Goal: Task Accomplishment & Management: Use online tool/utility

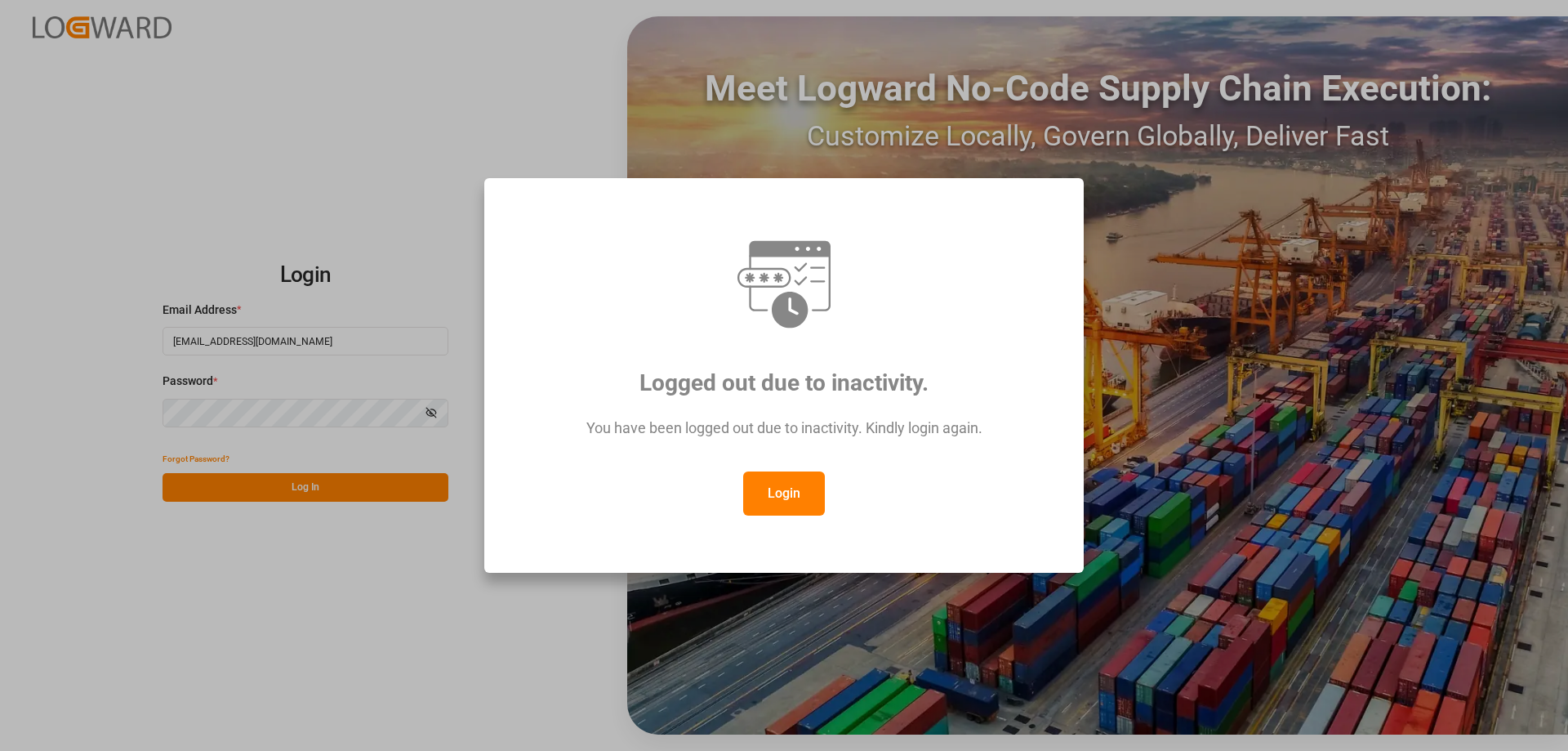
click at [827, 490] on div "Login" at bounding box center [784, 493] width 539 height 44
click at [787, 490] on button "Login" at bounding box center [784, 493] width 82 height 44
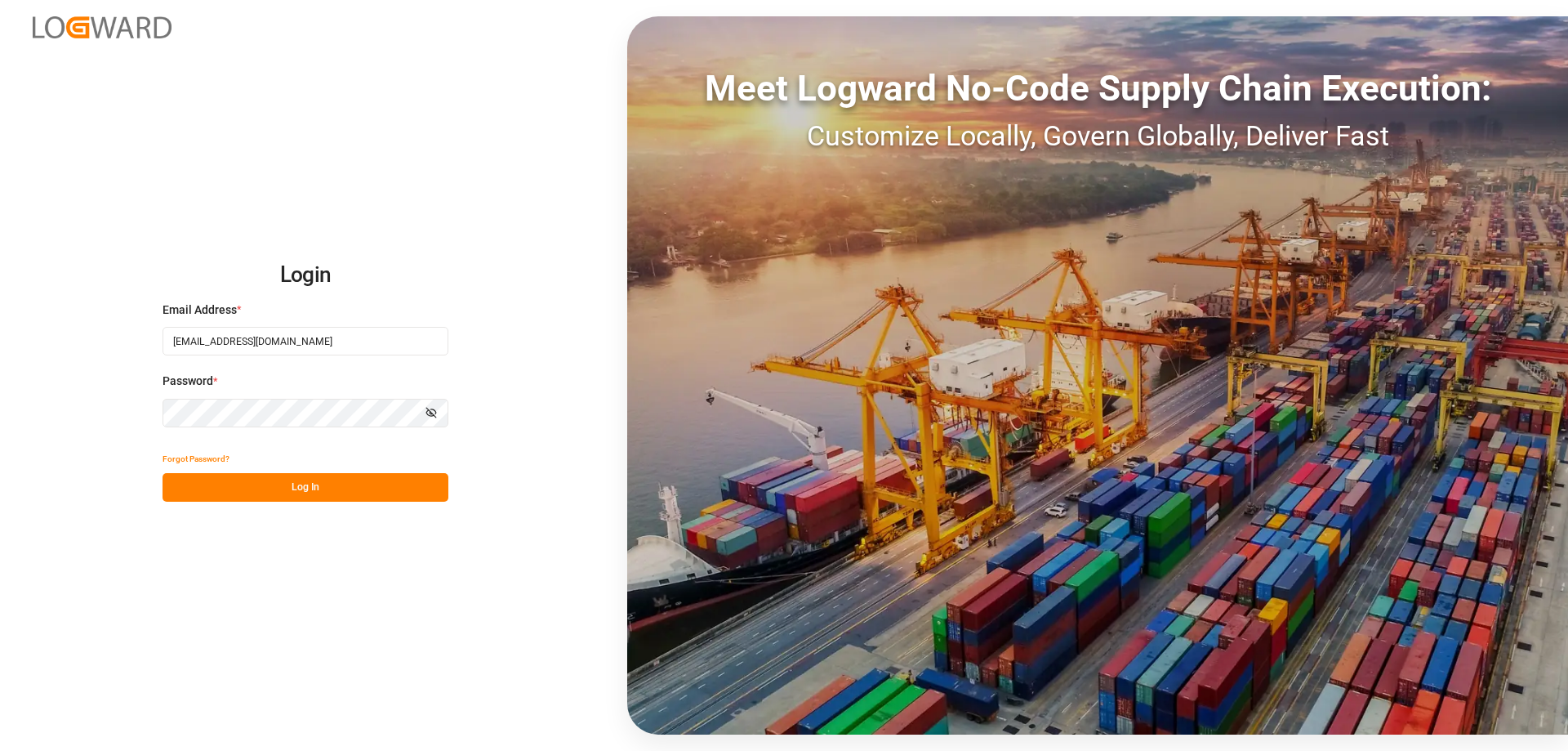
click at [398, 492] on button "Log In" at bounding box center [305, 487] width 285 height 28
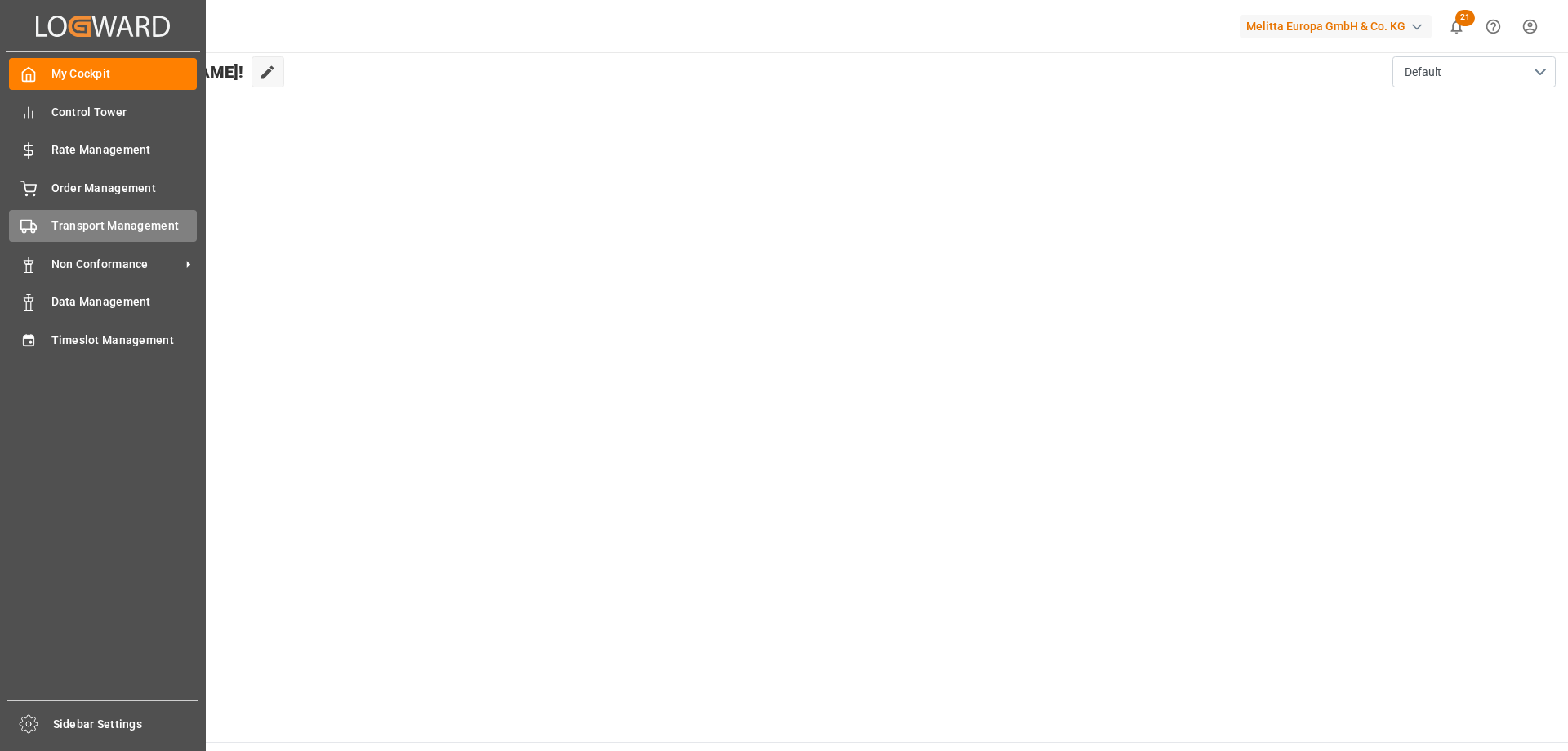
click at [83, 222] on span "Transport Management" at bounding box center [124, 226] width 147 height 17
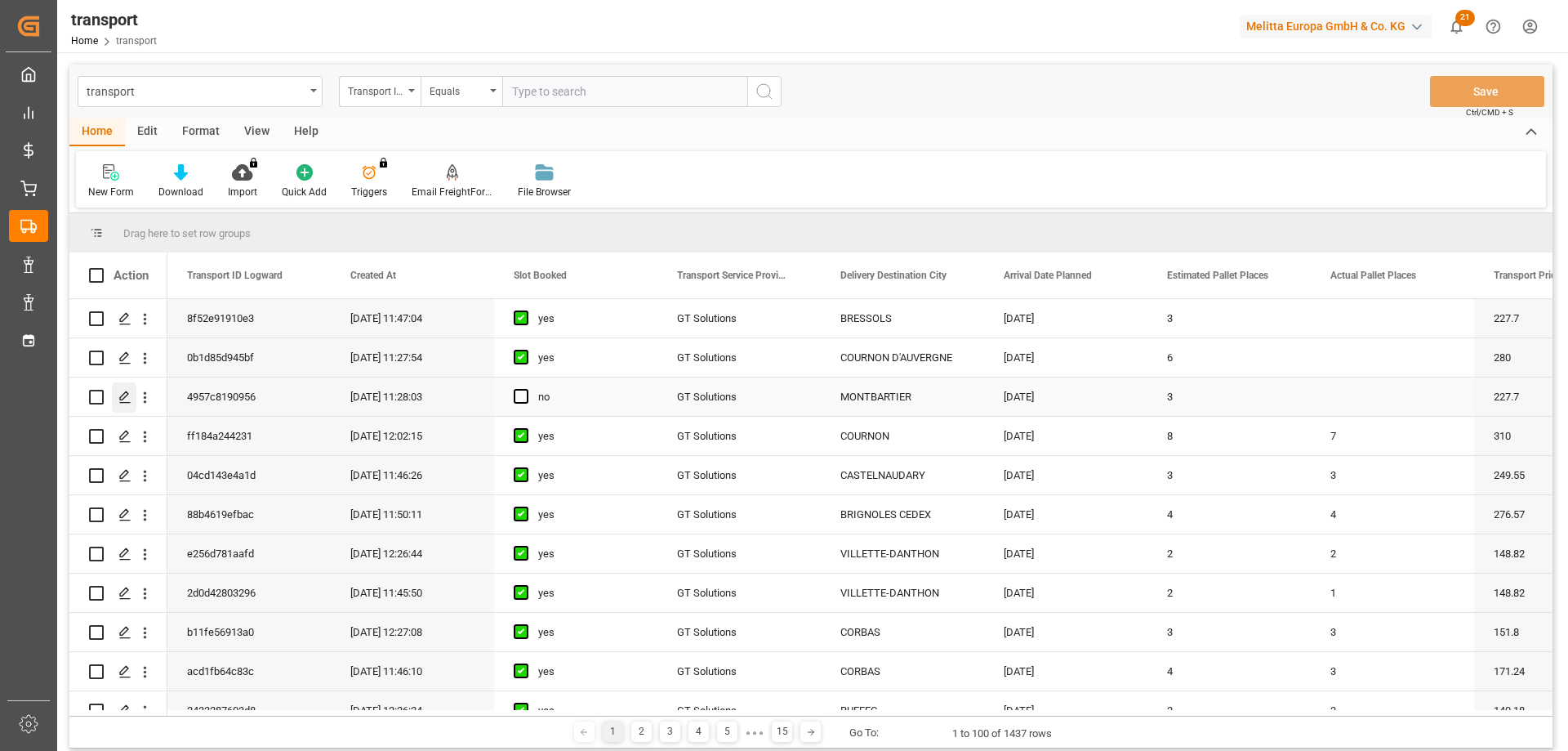
click at [128, 399] on icon "Press SPACE to select this row." at bounding box center [124, 396] width 13 height 13
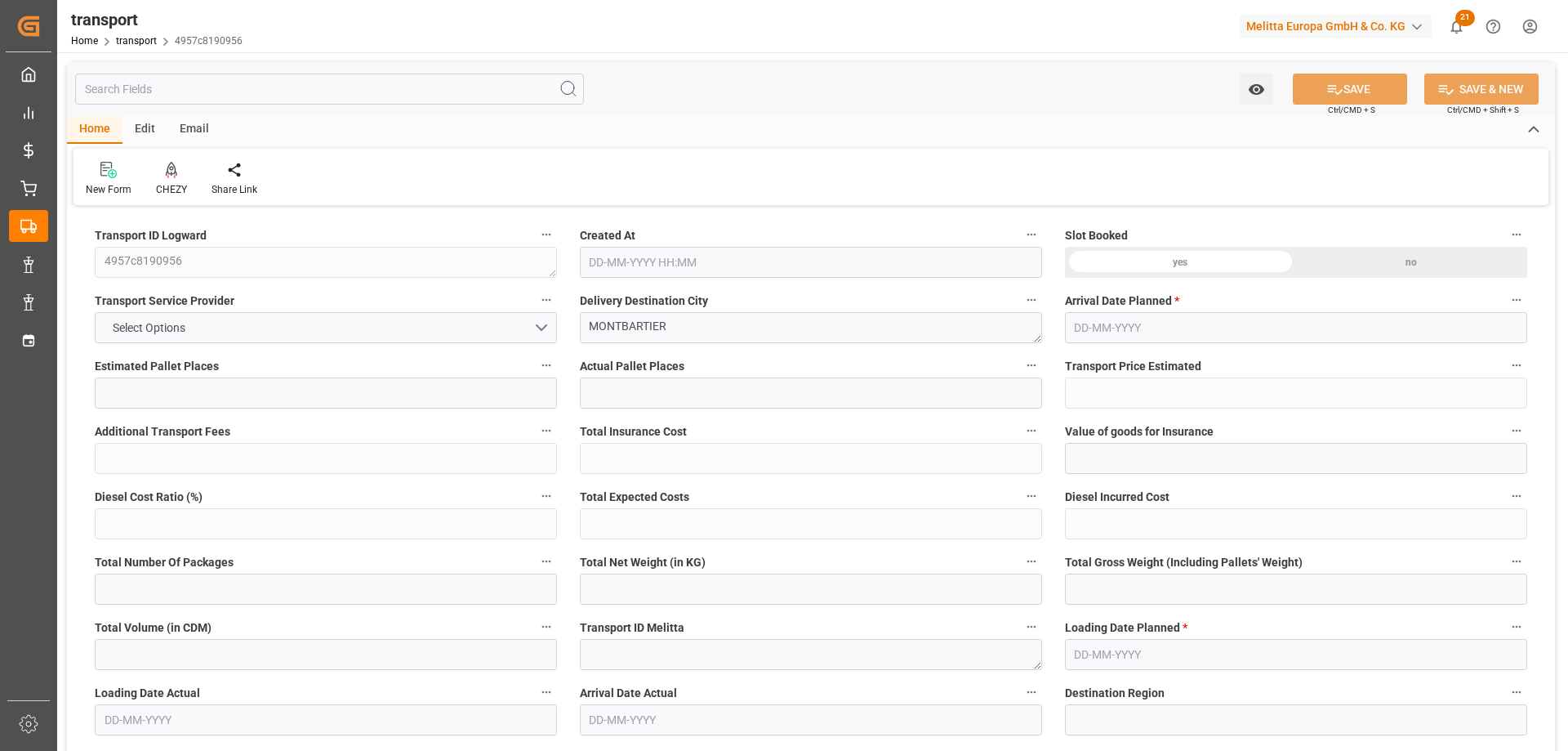
type input "3"
type input "227.7"
type input "0"
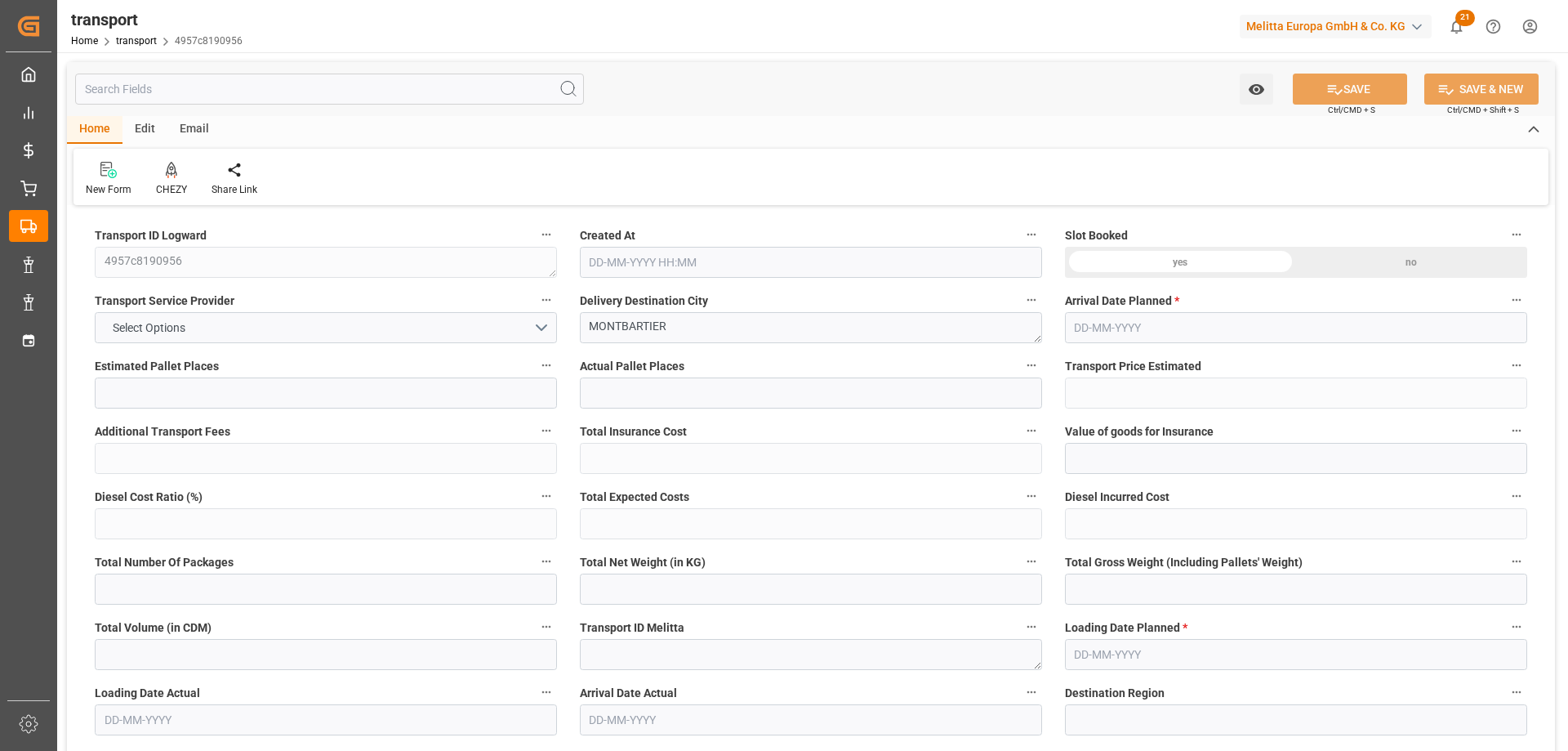
type input "218.4782"
type input "-9.2218"
type input "0"
type input "519.504"
type input "918"
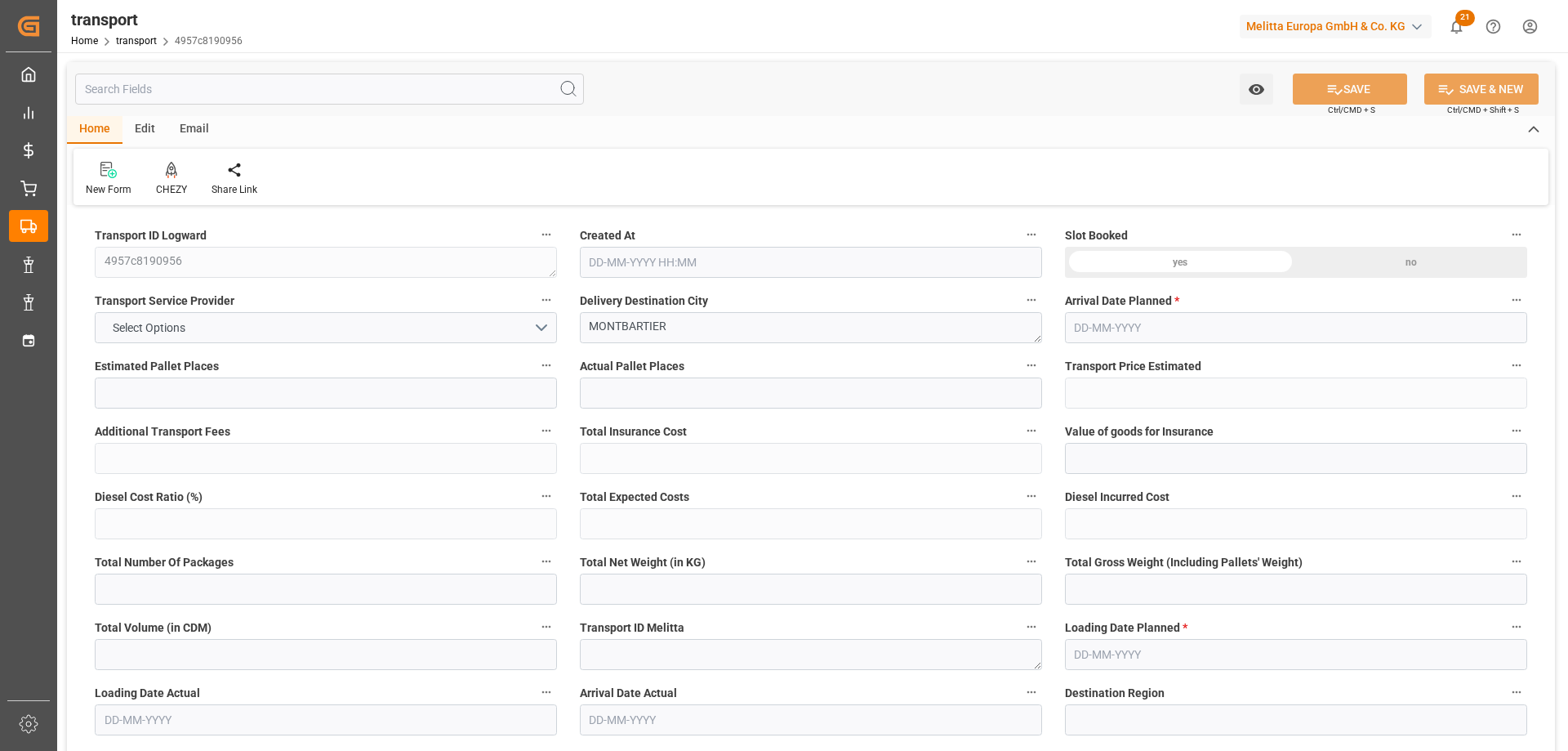
type input "2870.4"
type input "82"
type input "1"
type input "112"
type input "3"
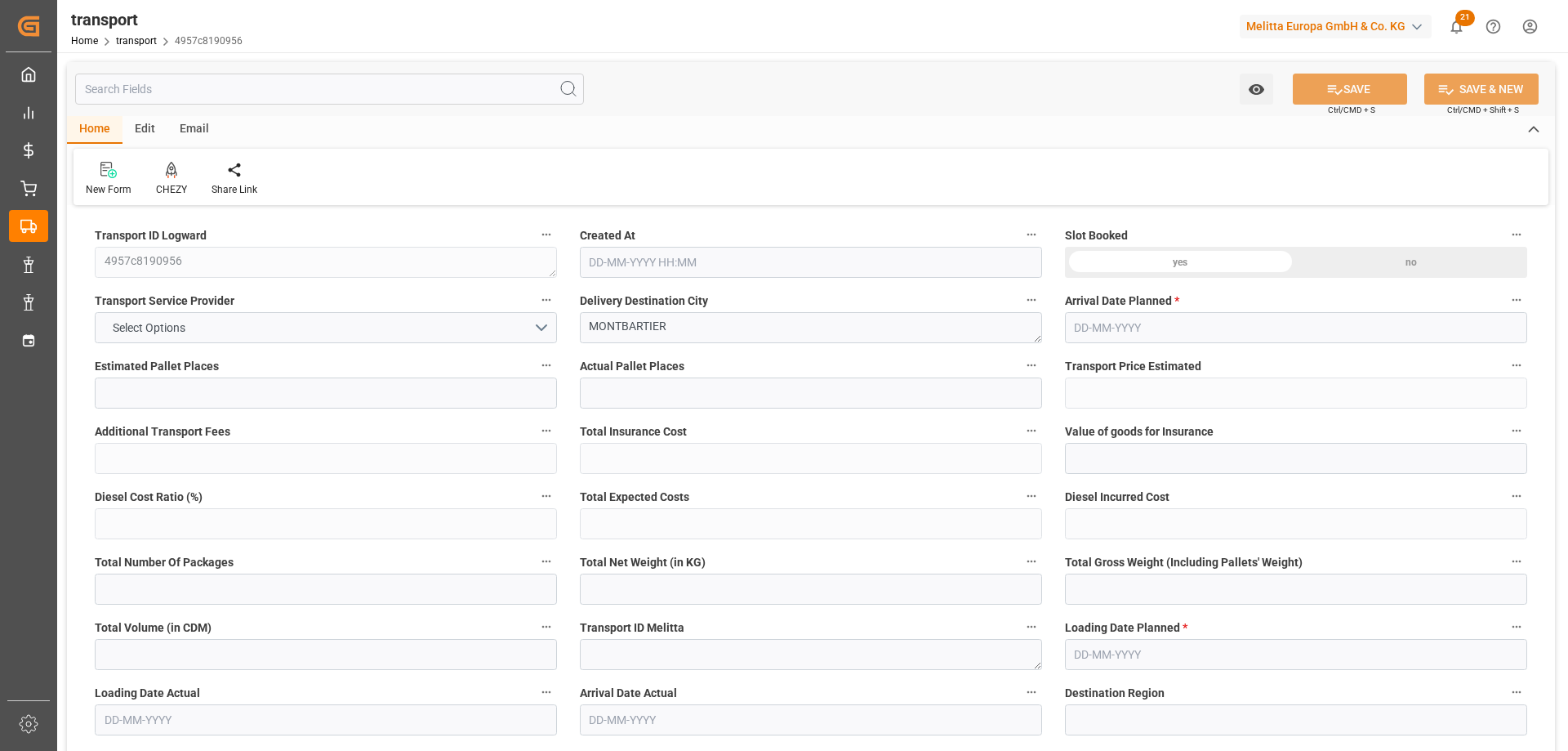
type input "101"
type input "807.792"
type input "0"
type input "4710.8598"
type input "0"
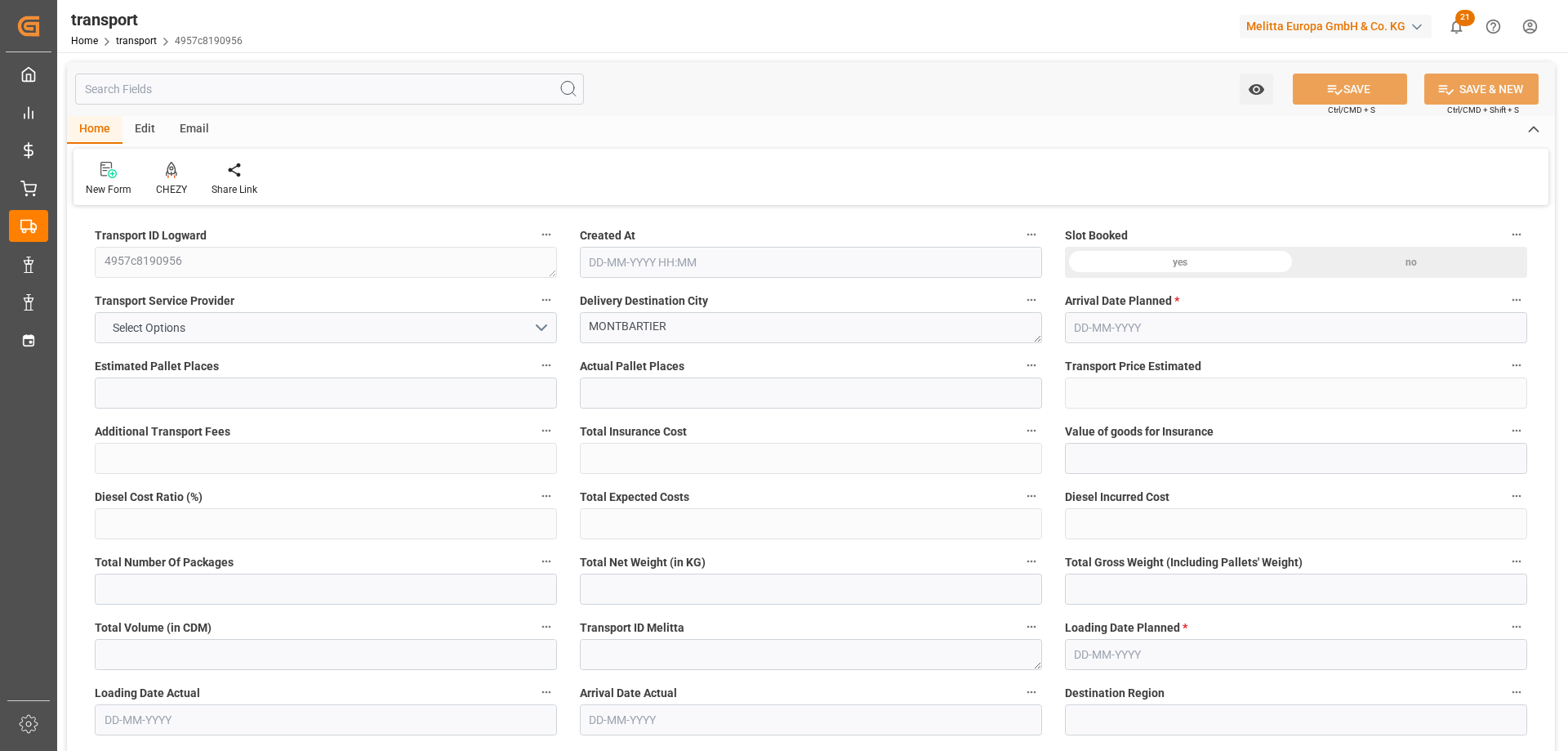
type input "0"
type input "21"
type input "35"
type input "18-08-2025 11:28"
type input "21-08-2025"
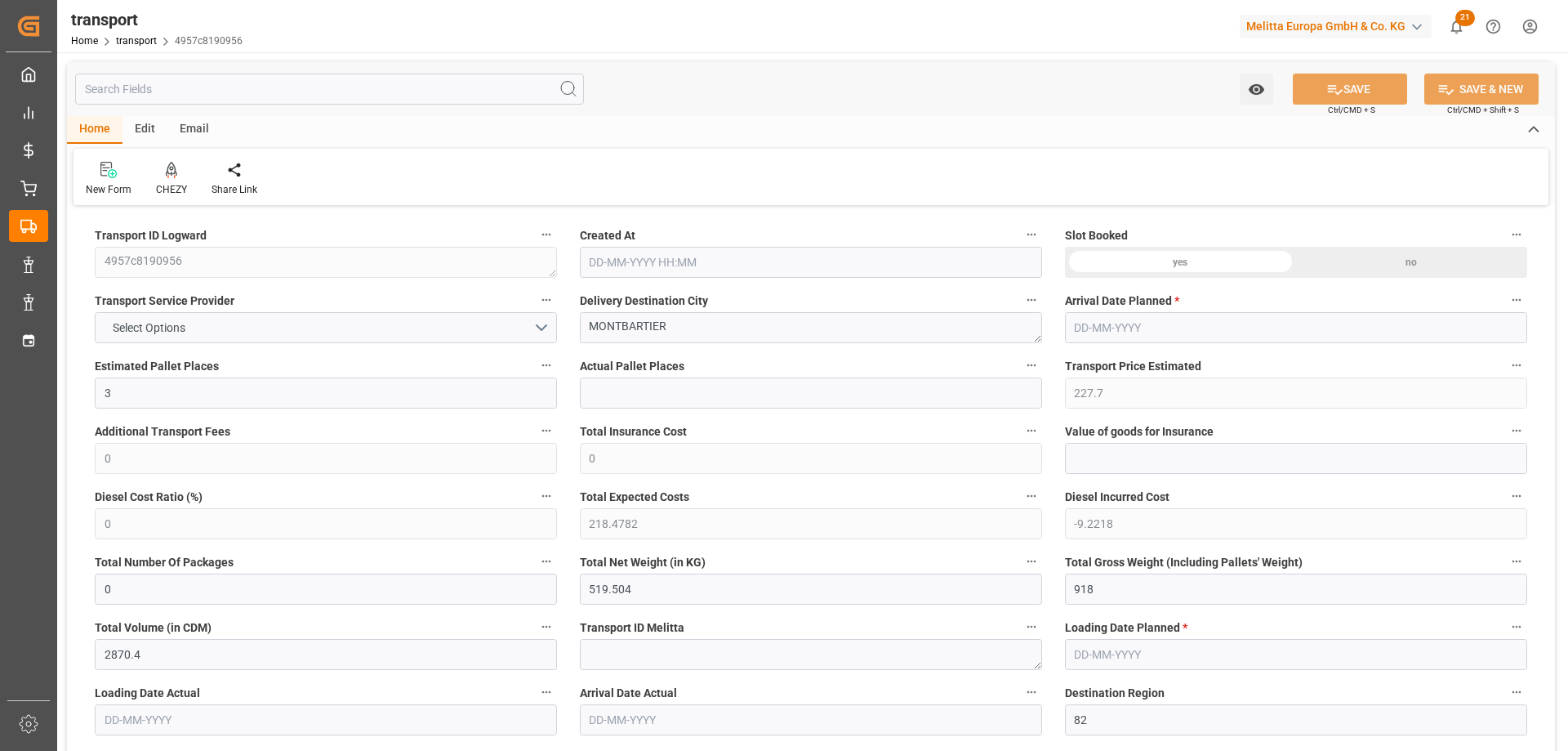
type input "[DATE]"
click at [167, 171] on icon at bounding box center [172, 170] width 12 height 17
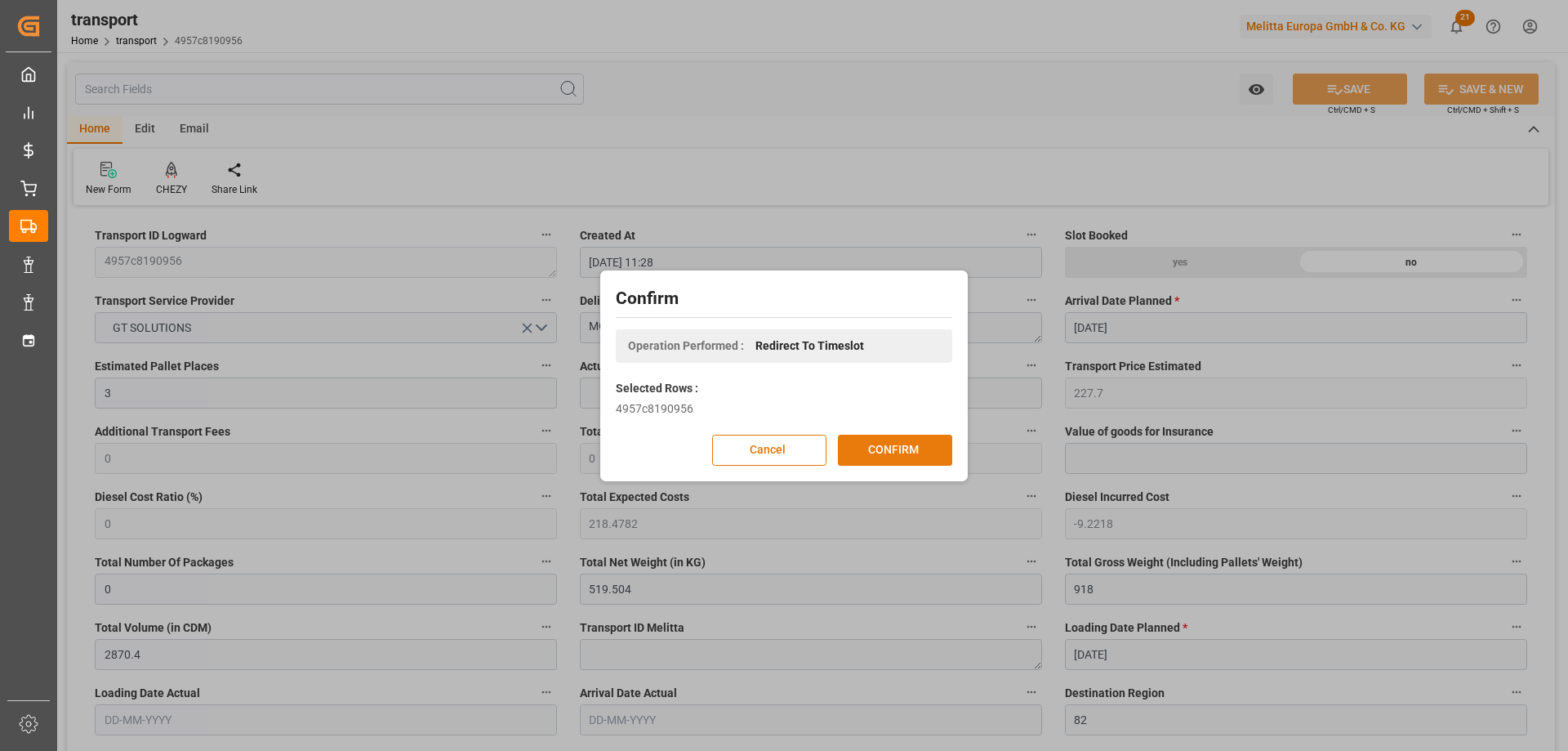
click at [889, 449] on button "CONFIRM" at bounding box center [895, 450] width 115 height 31
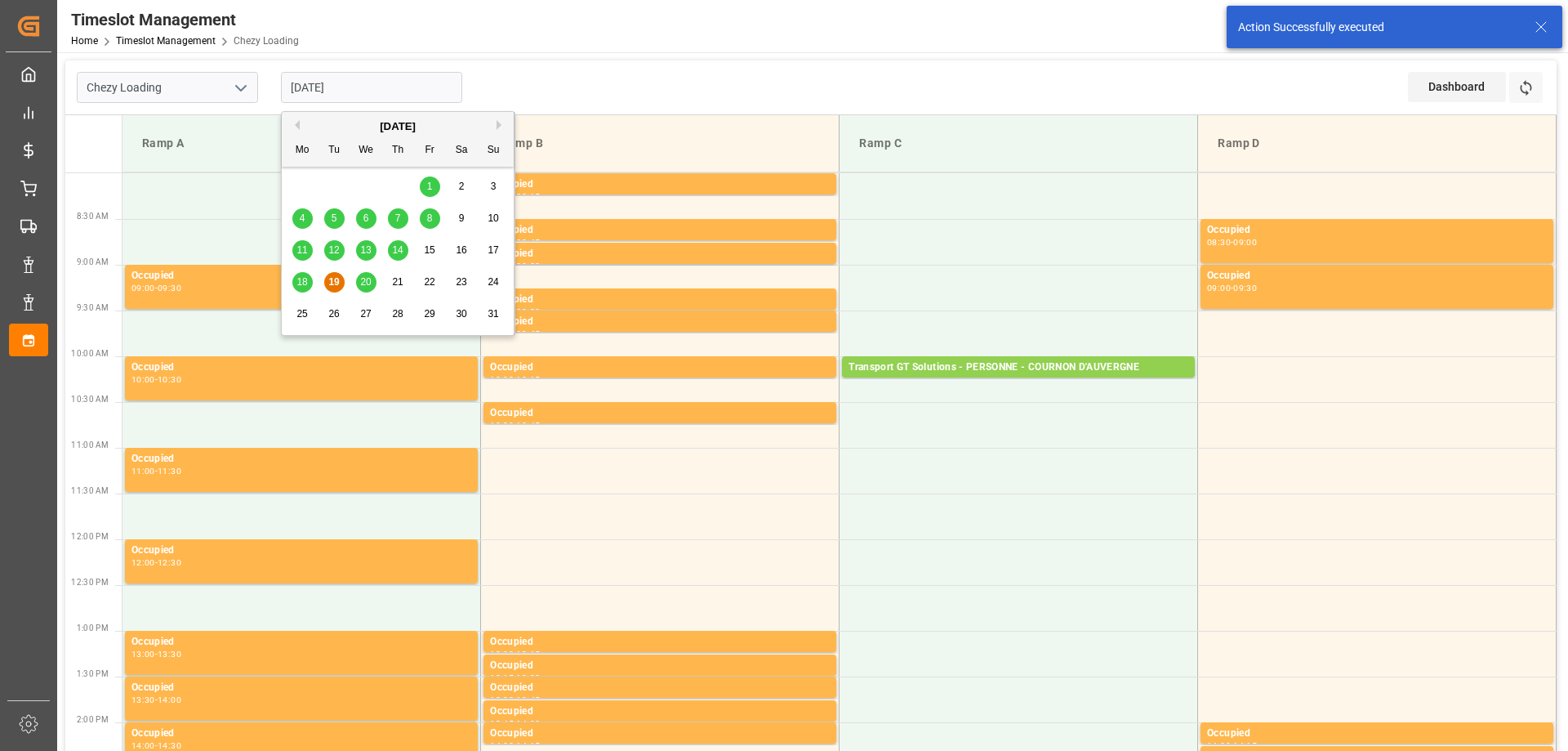
click at [303, 83] on input "[DATE]" at bounding box center [371, 87] width 182 height 31
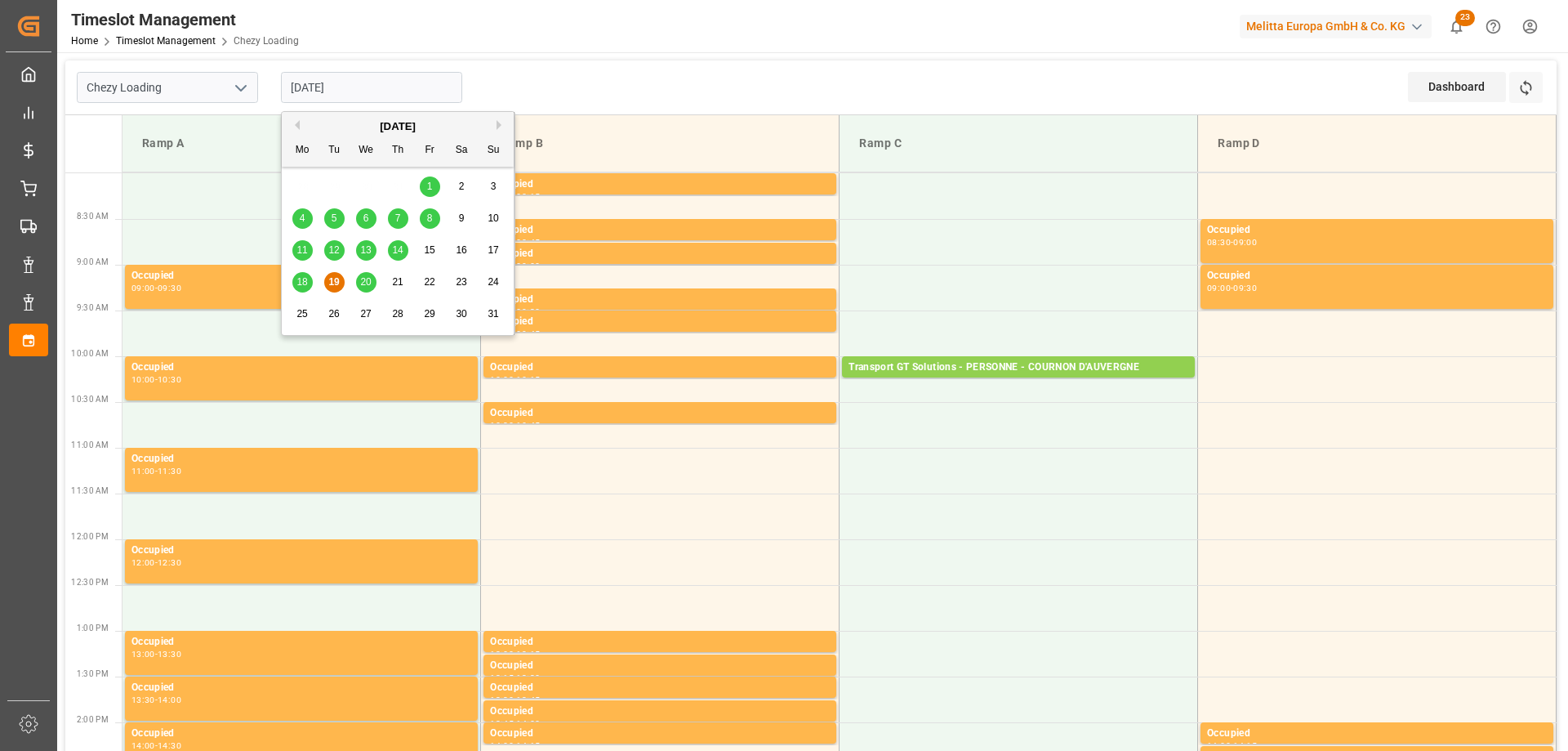
click at [367, 286] on span "20" at bounding box center [365, 282] width 11 height 12
type input "[DATE]"
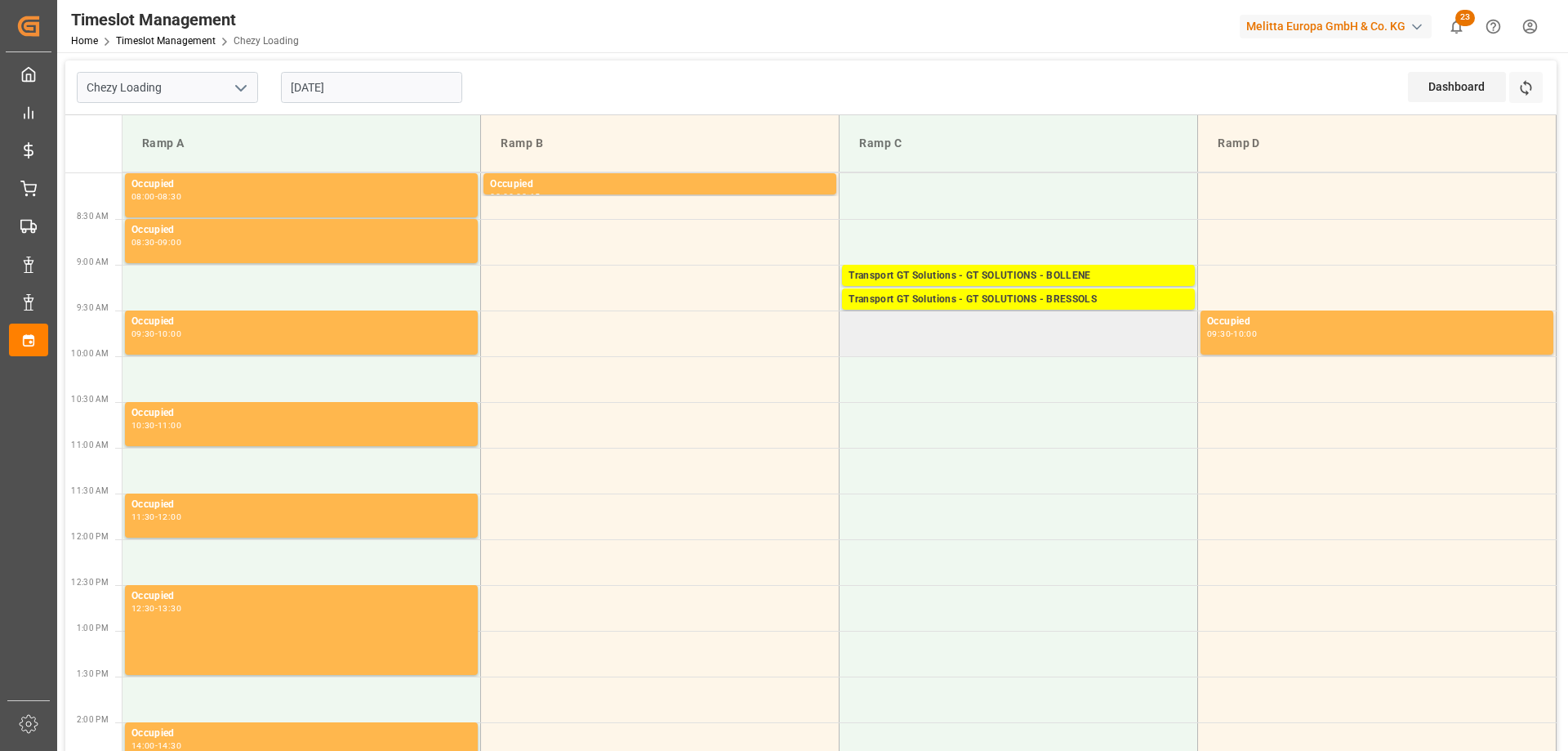
click at [979, 340] on td at bounding box center [1018, 333] width 358 height 46
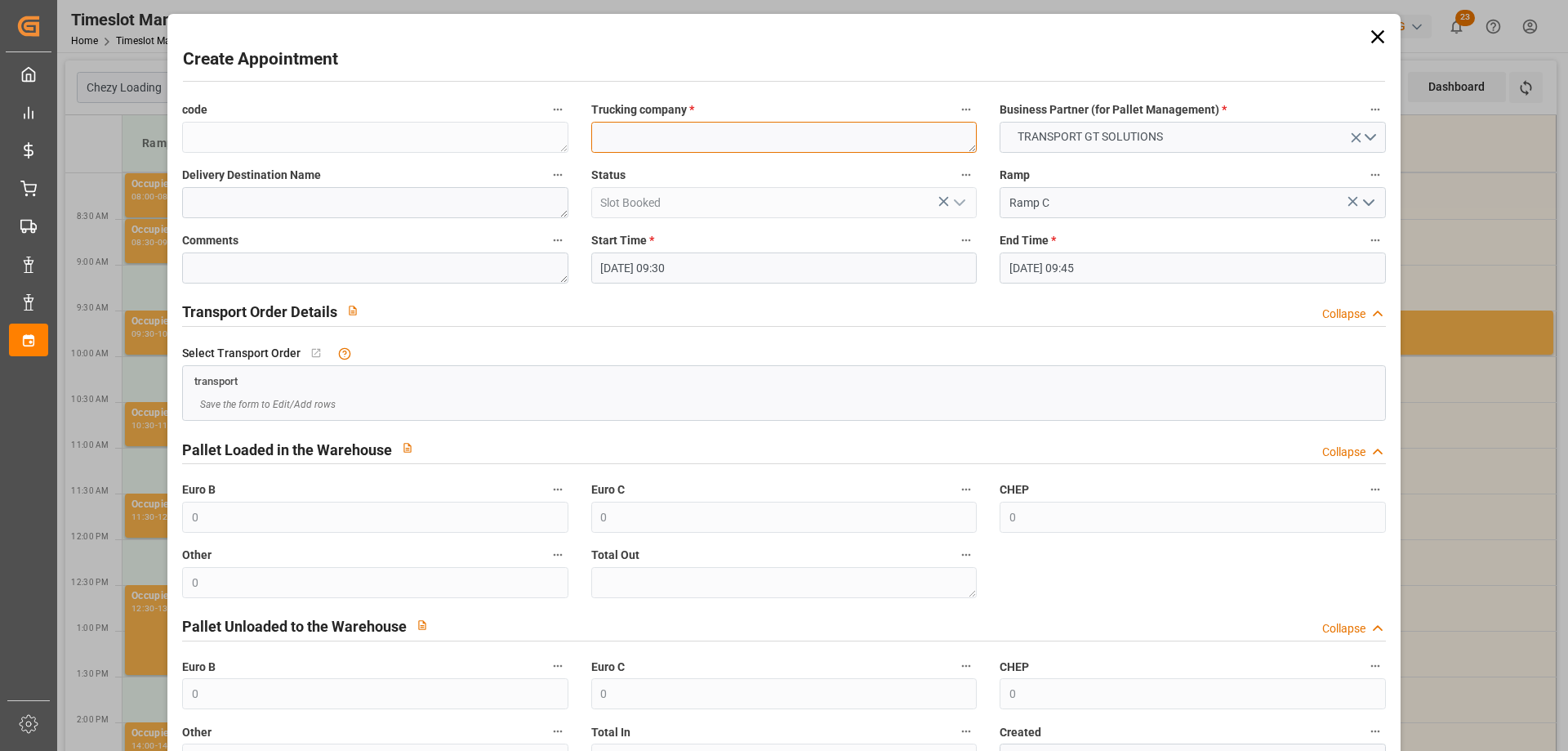
click at [717, 127] on textarea at bounding box center [784, 137] width 385 height 31
type textarea "g"
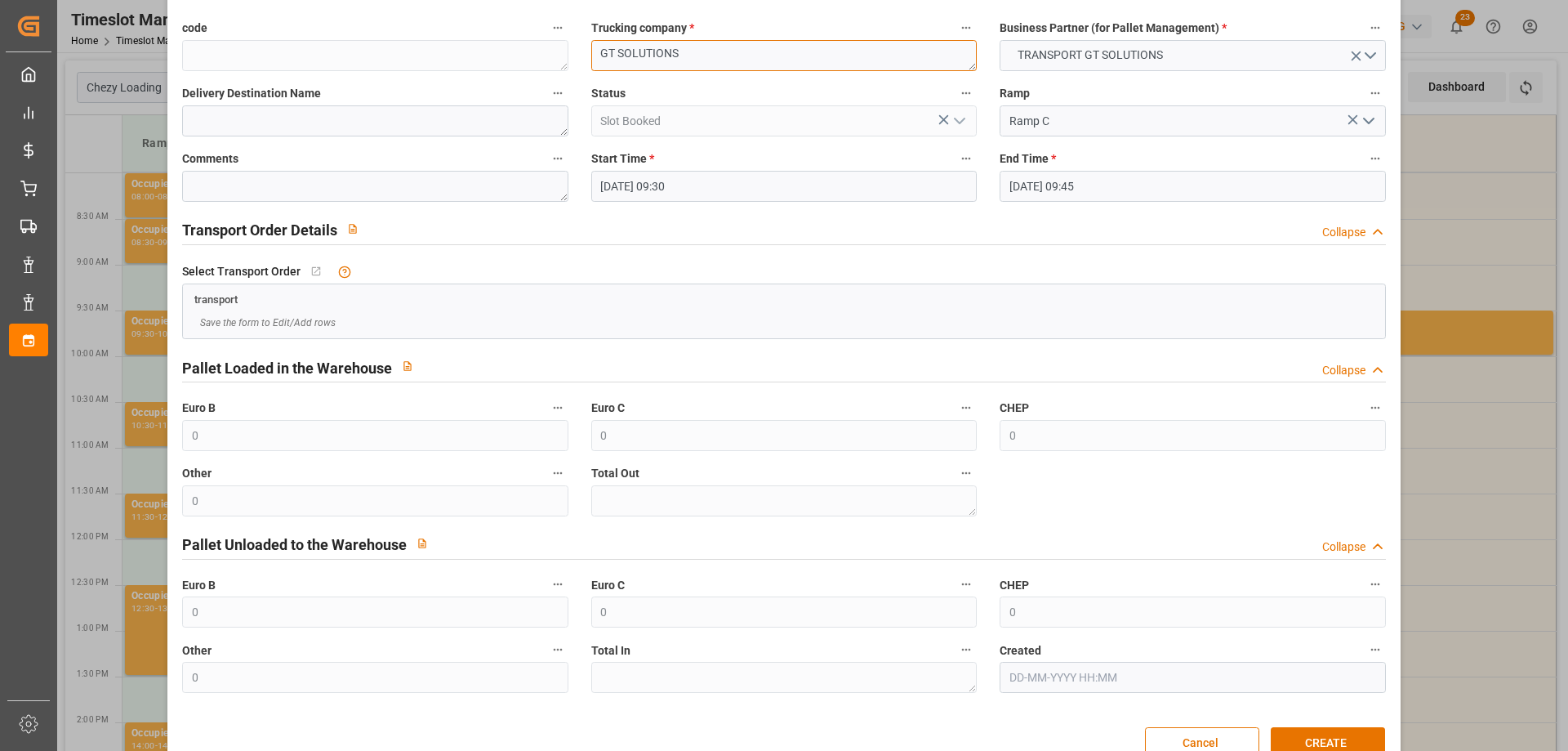
scroll to position [119, 0]
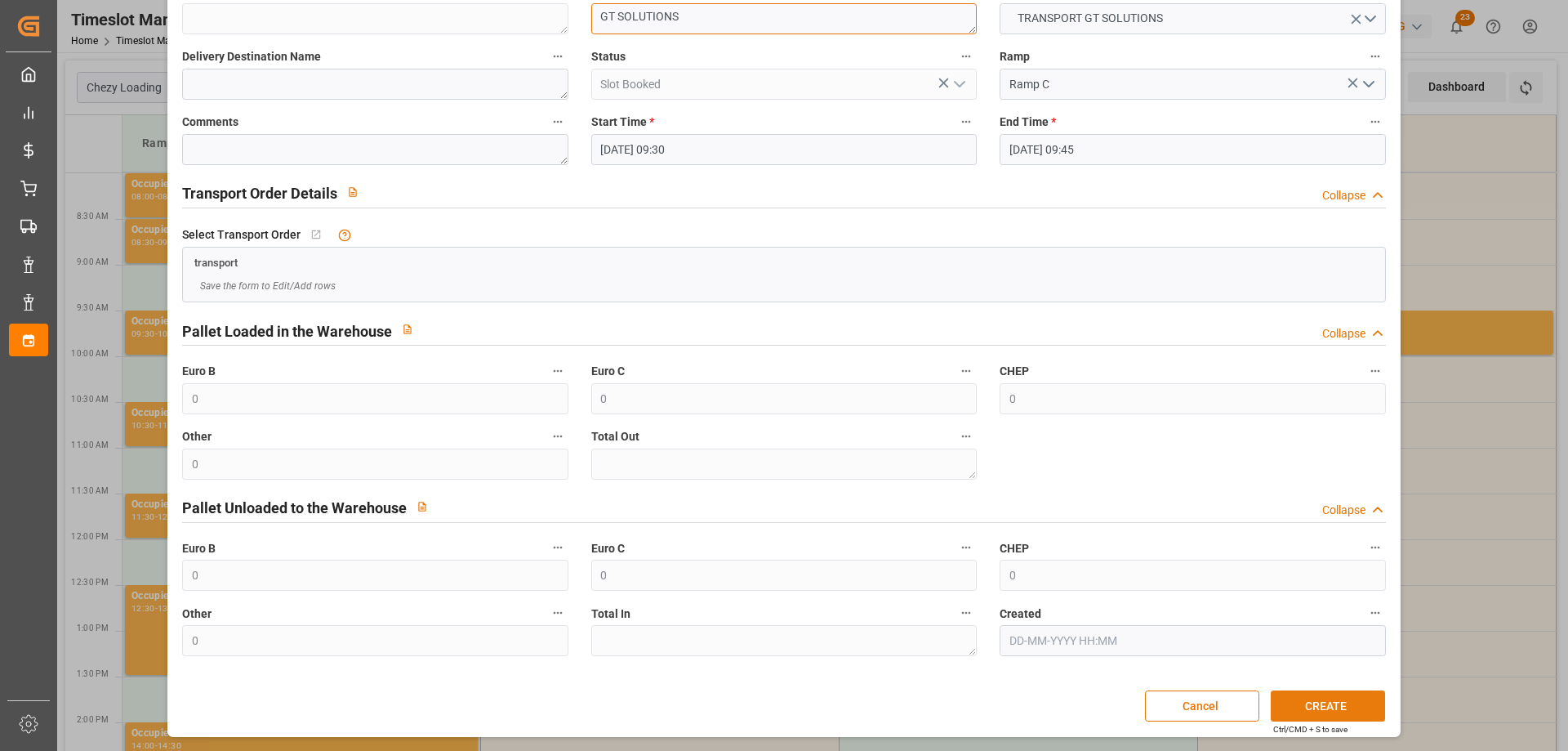
type textarea "GT SOLUTIONS"
click at [1336, 708] on button "CREATE" at bounding box center [1328, 706] width 115 height 31
